Goal: Communication & Community: Answer question/provide support

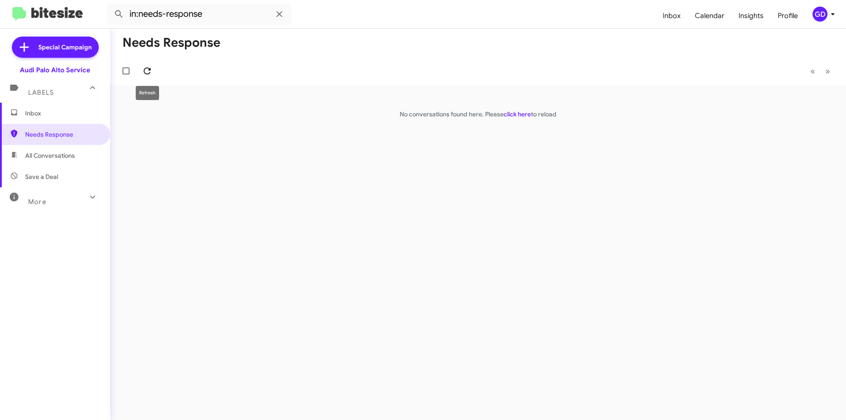
click at [150, 73] on icon at bounding box center [147, 71] width 11 height 11
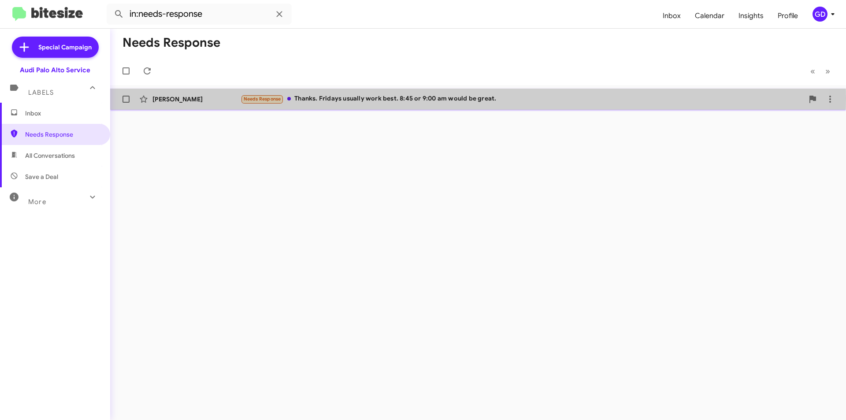
click at [334, 98] on div "Needs Response Thanks. Fridays usually work best. 8:45 or 9:00 am would be grea…" at bounding box center [522, 99] width 563 height 10
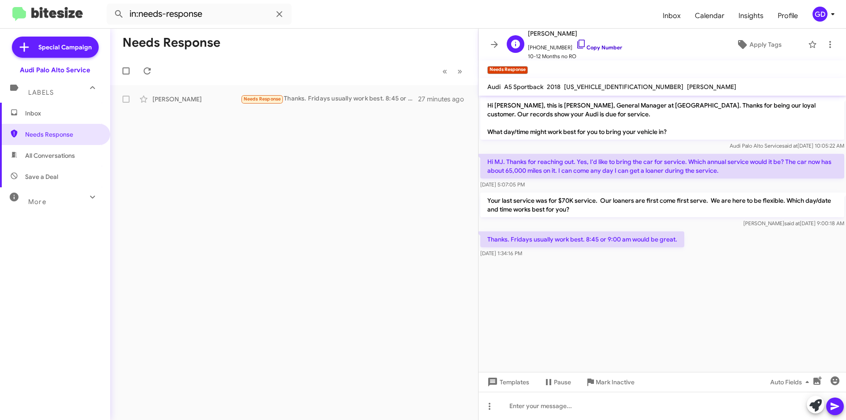
click at [593, 46] on link "Copy Number" at bounding box center [599, 47] width 46 height 7
click at [524, 412] on div at bounding box center [663, 406] width 368 height 28
click at [835, 405] on icon at bounding box center [835, 406] width 8 height 7
click at [145, 72] on icon at bounding box center [147, 70] width 7 height 7
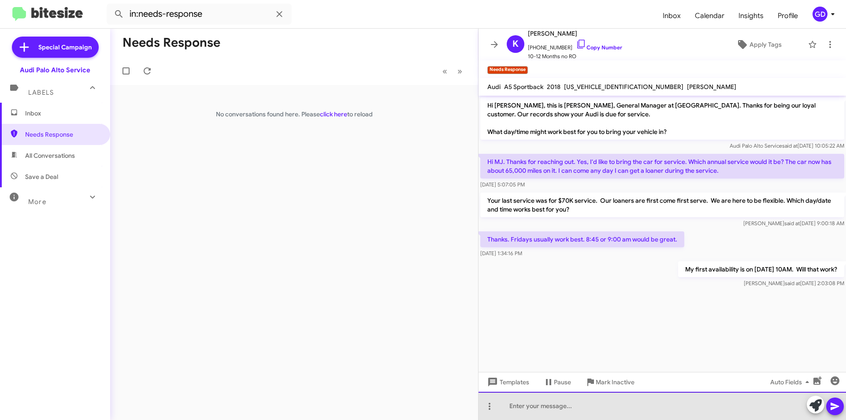
click at [519, 406] on div at bounding box center [663, 406] width 368 height 28
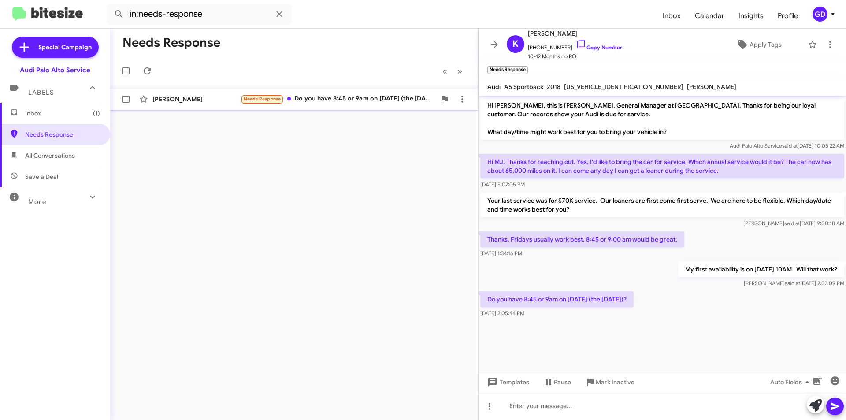
drag, startPoint x: 330, startPoint y: 101, endPoint x: 331, endPoint y: 106, distance: 5.5
click at [331, 106] on div "[PERSON_NAME] Needs Response Do you have 8:45 or 9am on [DATE] (the [DATE])? a …" at bounding box center [294, 99] width 354 height 18
drag, startPoint x: 528, startPoint y: 407, endPoint x: 538, endPoint y: 404, distance: 10.3
click at [528, 408] on div at bounding box center [663, 406] width 368 height 28
click at [832, 410] on icon at bounding box center [835, 406] width 8 height 7
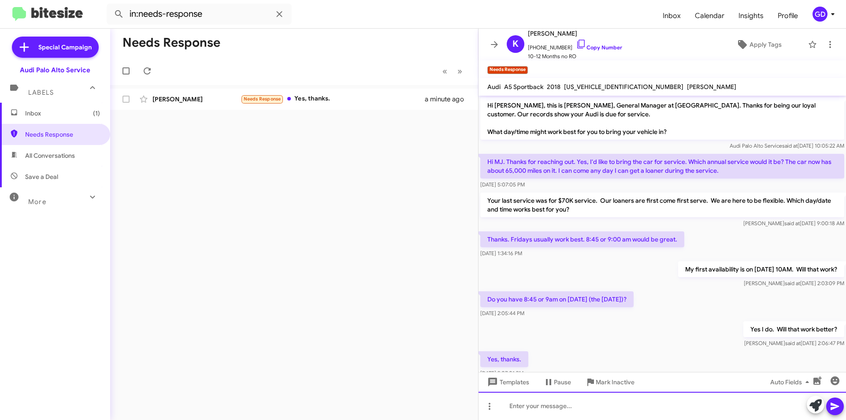
scroll to position [25, 0]
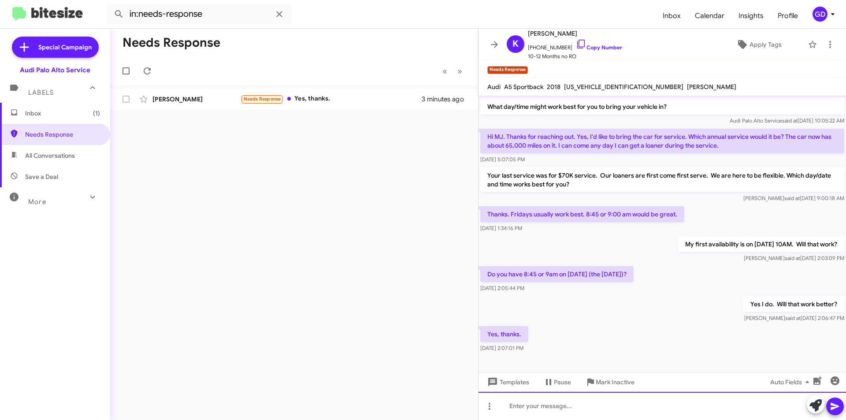
click at [531, 411] on div at bounding box center [663, 406] width 368 height 28
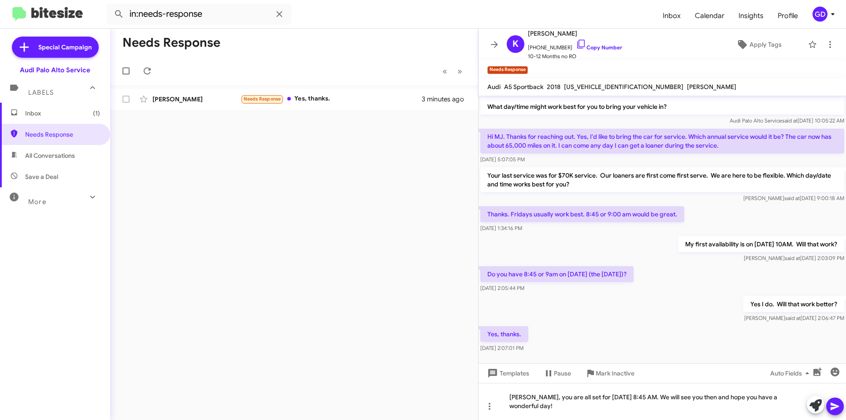
click at [837, 405] on icon at bounding box center [835, 406] width 8 height 7
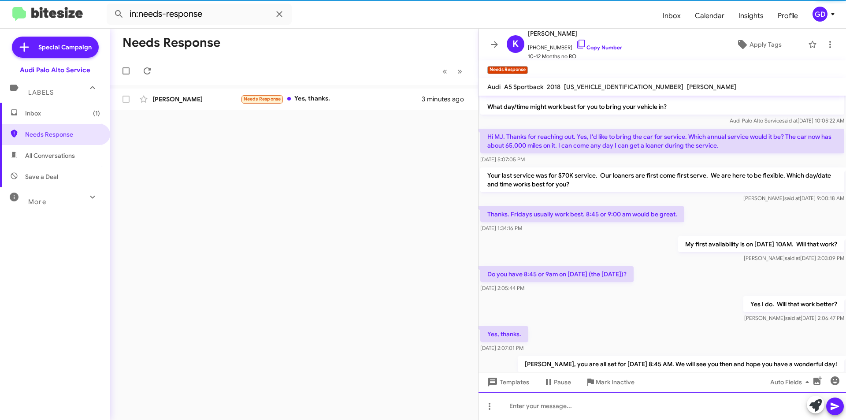
scroll to position [57, 0]
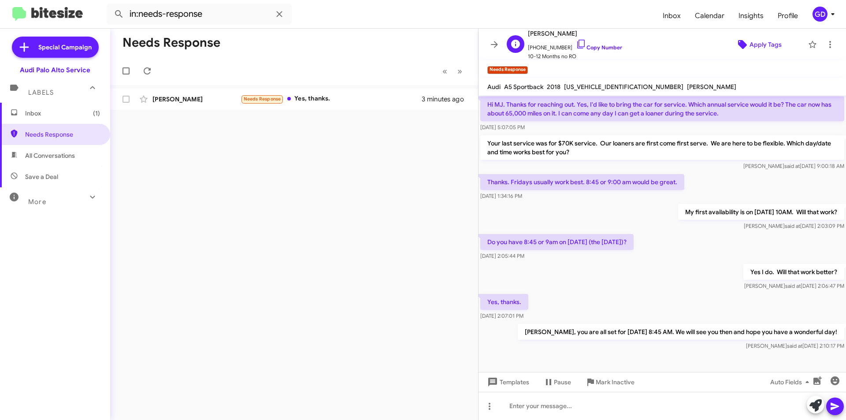
click at [753, 45] on span "Apply Tags" at bounding box center [766, 45] width 32 height 16
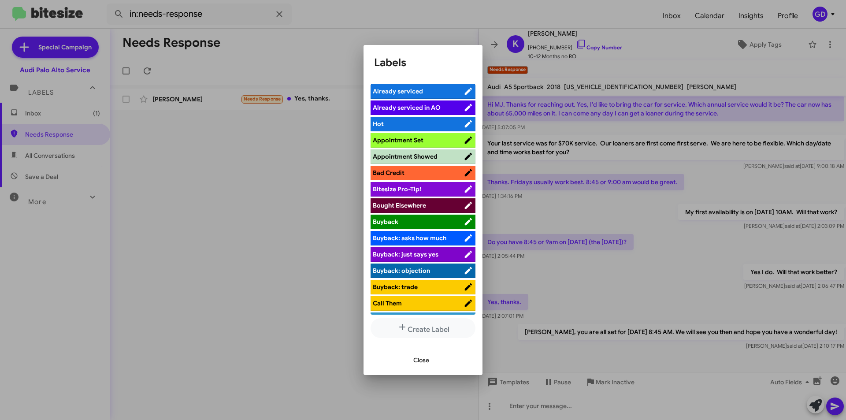
click at [411, 141] on span "Appointment Set" at bounding box center [398, 140] width 51 height 8
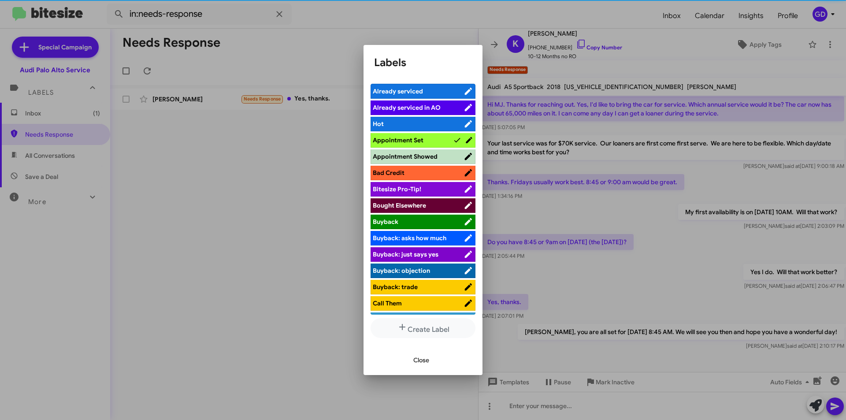
click at [417, 361] on span "Close" at bounding box center [421, 360] width 16 height 16
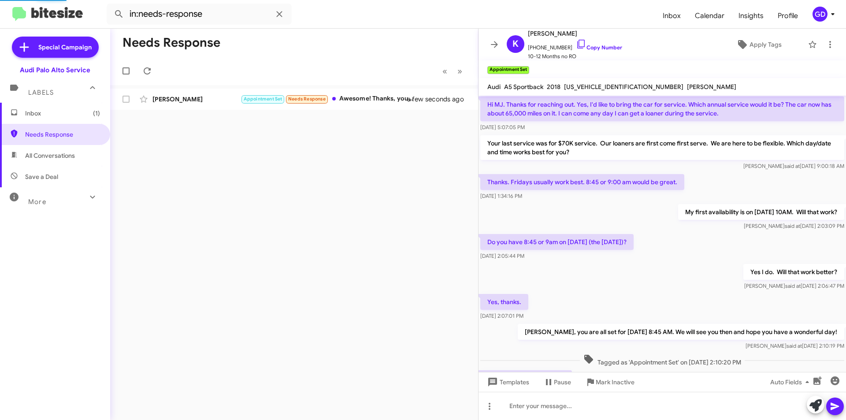
scroll to position [0, 0]
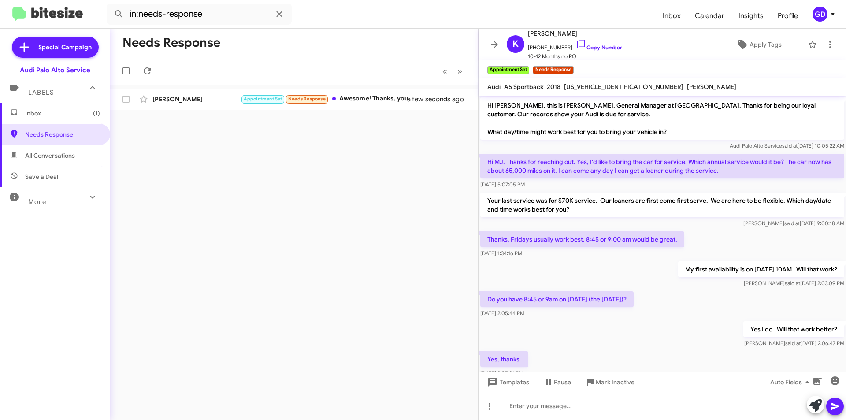
click at [276, 153] on div "Needs Response « Previous » Next [PERSON_NAME] Appointment Set Needs Response A…" at bounding box center [294, 224] width 368 height 391
click at [629, 344] on div "Yes I do. Will that work better? [PERSON_NAME] said at [DATE] 2:06:47 PM" at bounding box center [663, 335] width 368 height 30
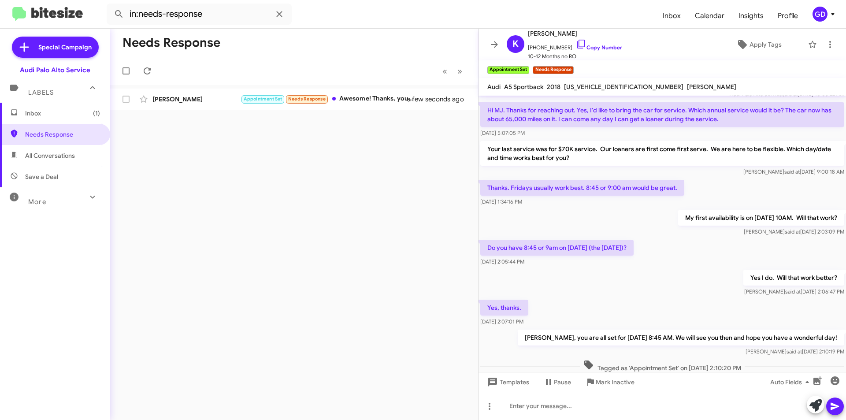
scroll to position [108, 0]
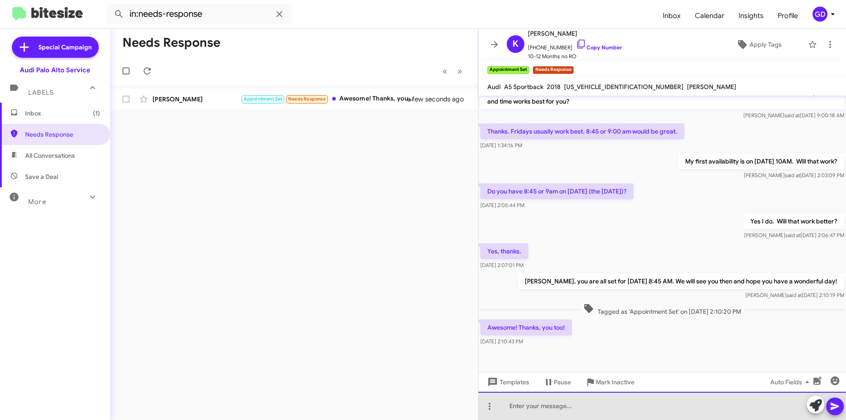
drag, startPoint x: 521, startPoint y: 408, endPoint x: 633, endPoint y: 350, distance: 126.0
click at [522, 407] on div at bounding box center [663, 406] width 368 height 28
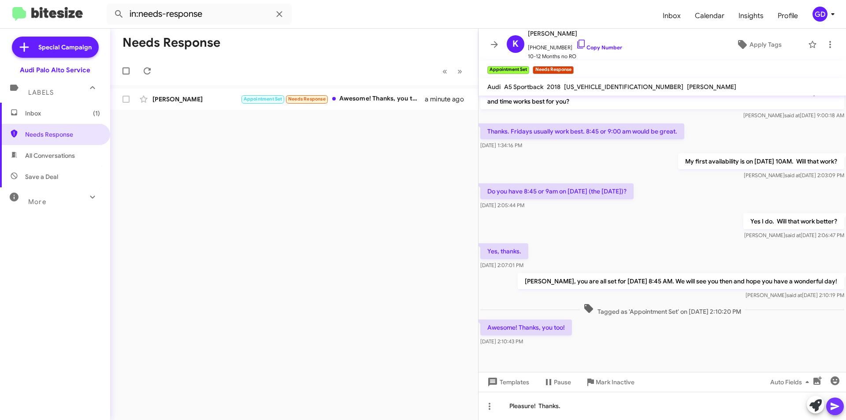
click at [838, 403] on icon at bounding box center [835, 406] width 11 height 11
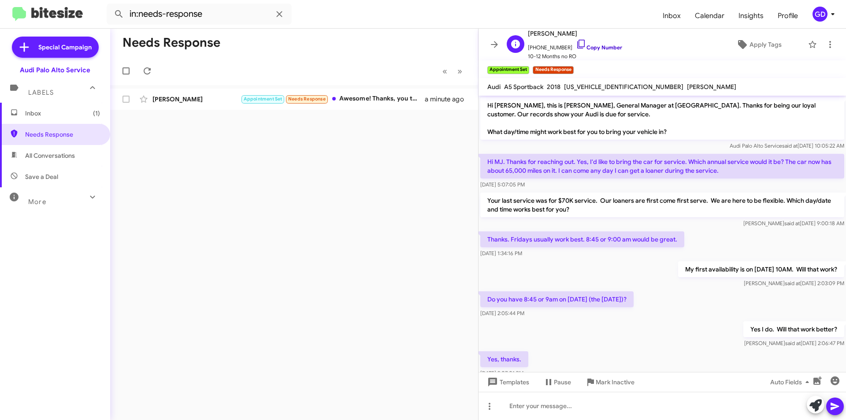
click at [596, 47] on link "Copy Number" at bounding box center [599, 47] width 46 height 7
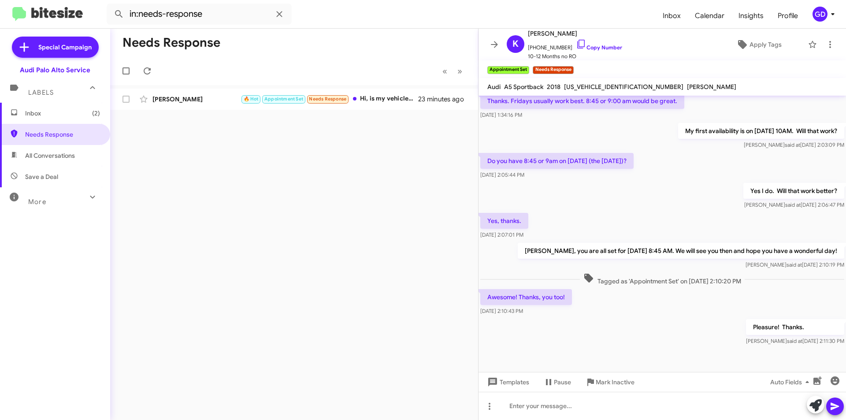
scroll to position [140, 0]
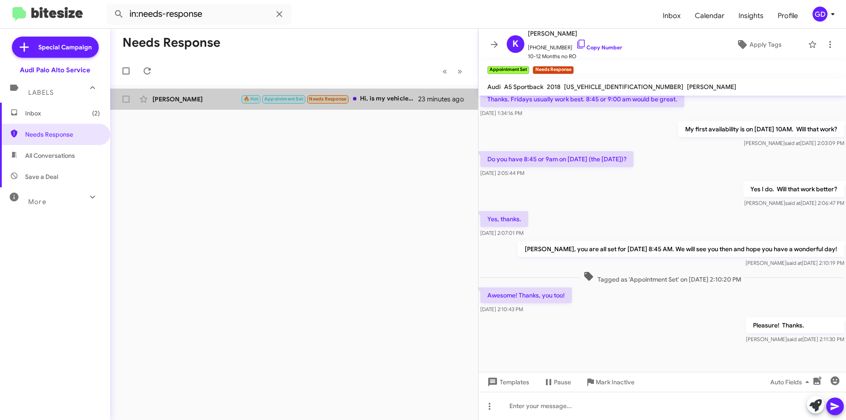
drag, startPoint x: 174, startPoint y: 101, endPoint x: 175, endPoint y: 123, distance: 21.2
click at [175, 101] on div "[PERSON_NAME]" at bounding box center [197, 99] width 88 height 9
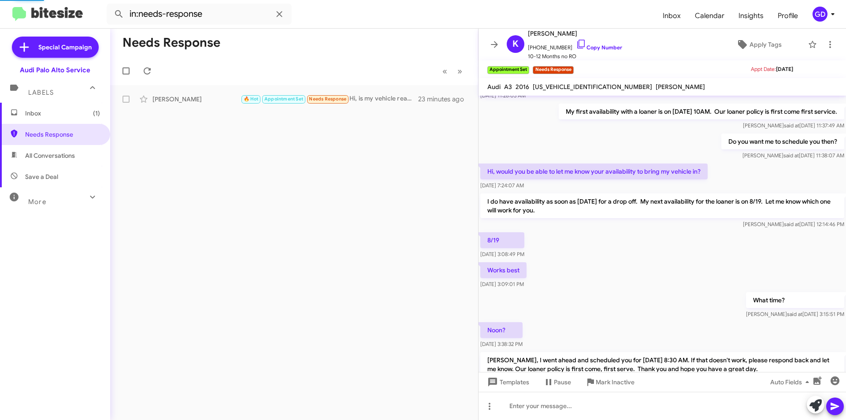
scroll to position [269, 0]
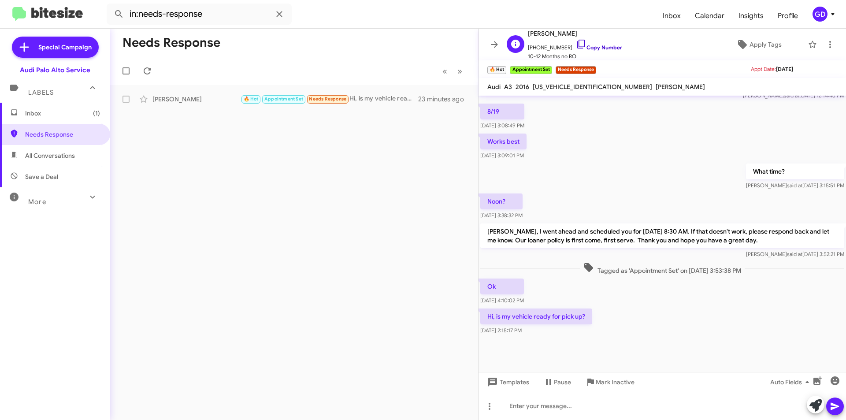
click at [592, 46] on link "Copy Number" at bounding box center [599, 47] width 46 height 7
click at [44, 115] on span "Inbox (1)" at bounding box center [62, 113] width 75 height 9
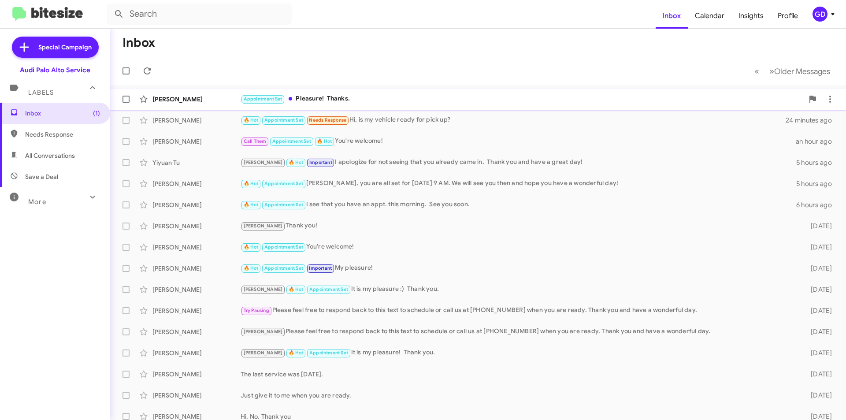
click at [337, 100] on div "Appointment Set Pleasure! Thanks." at bounding box center [522, 99] width 563 height 10
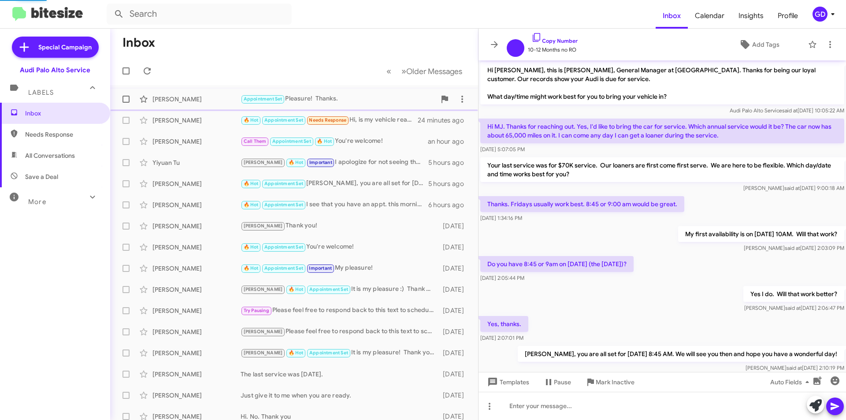
scroll to position [105, 0]
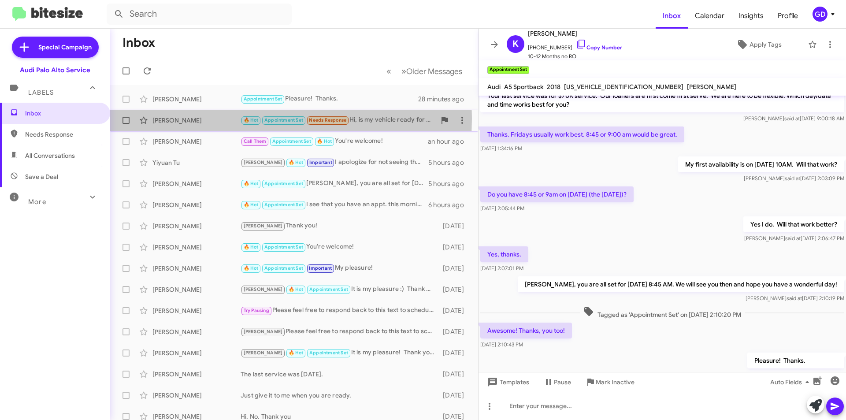
click at [176, 118] on div "[PERSON_NAME]" at bounding box center [197, 120] width 88 height 9
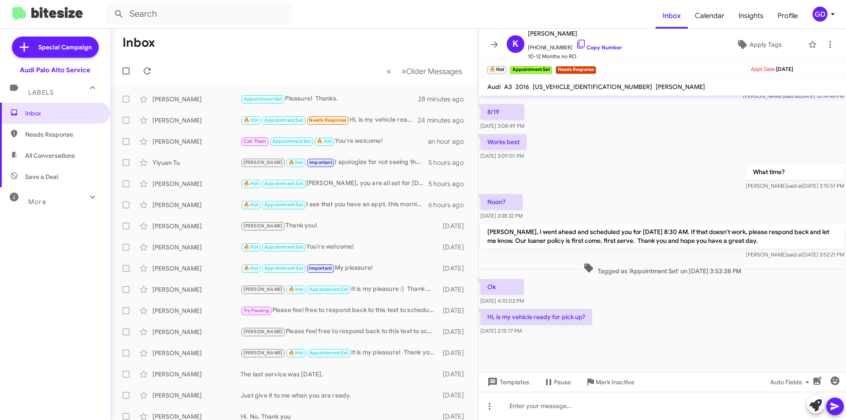
scroll to position [269, 0]
